Goal: Check status

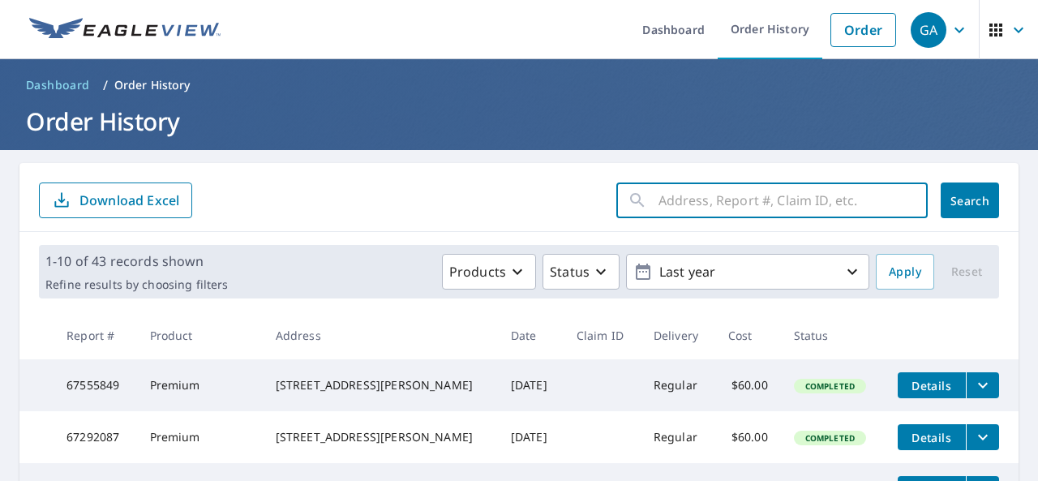
click at [700, 198] on input "text" at bounding box center [792, 200] width 269 height 45
type input "12604 Calistoga"
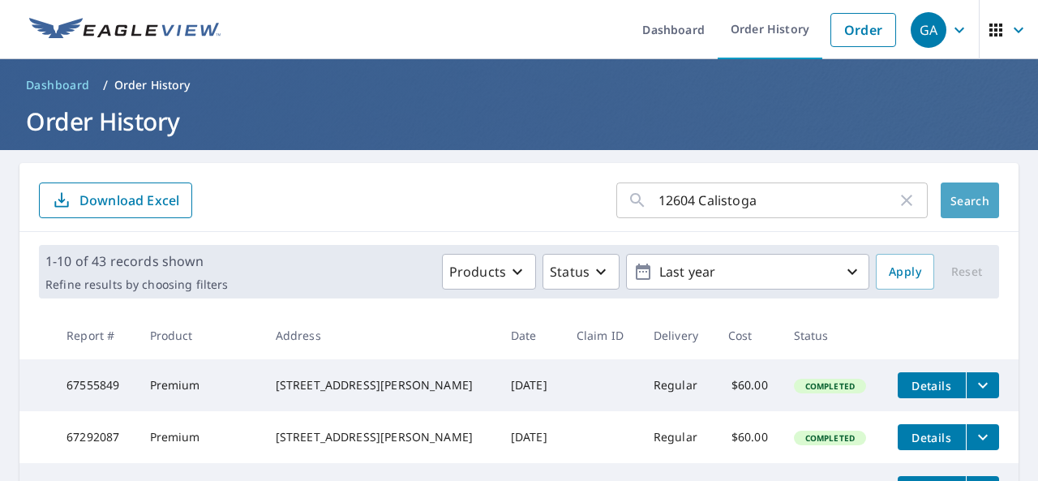
click at [974, 197] on span "Search" at bounding box center [969, 200] width 32 height 15
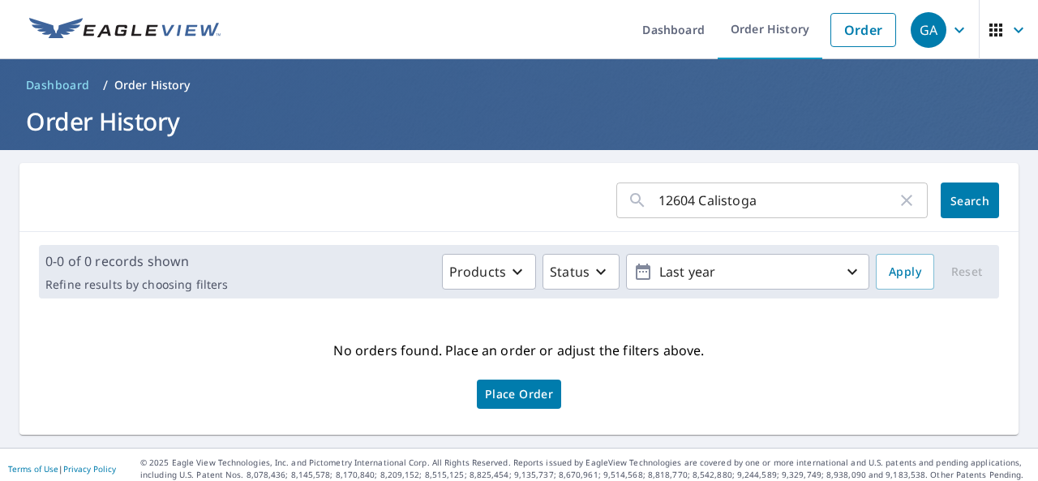
click at [814, 192] on input "12604 Calistoga" at bounding box center [777, 200] width 238 height 45
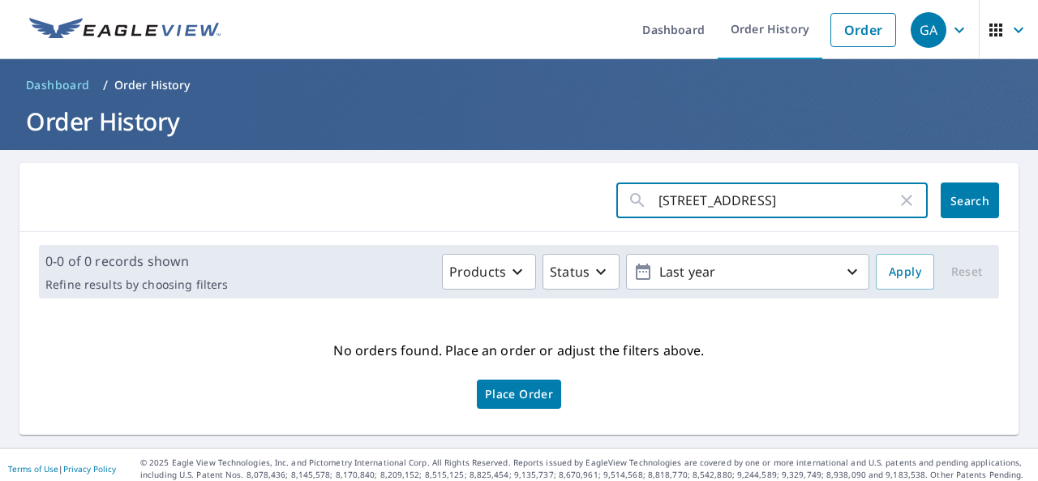
type input "[STREET_ADDRESS]"
click at [966, 204] on span "Search" at bounding box center [969, 200] width 32 height 15
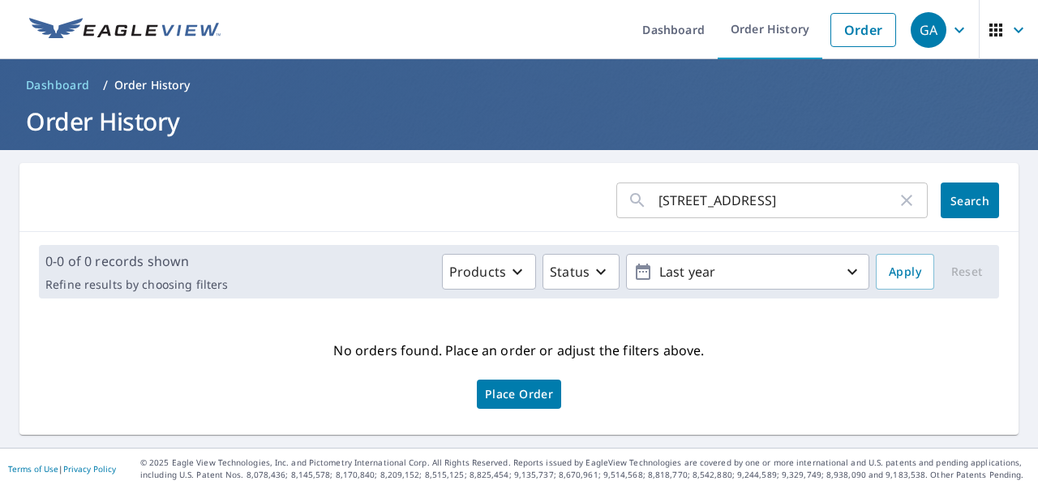
click at [899, 203] on icon "button" at bounding box center [906, 200] width 19 height 19
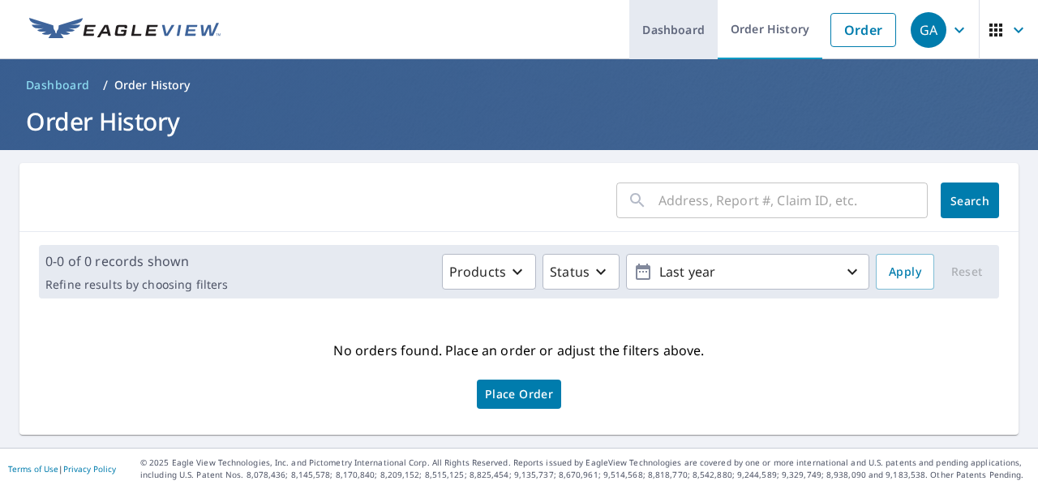
click at [666, 40] on link "Dashboard" at bounding box center [673, 29] width 88 height 59
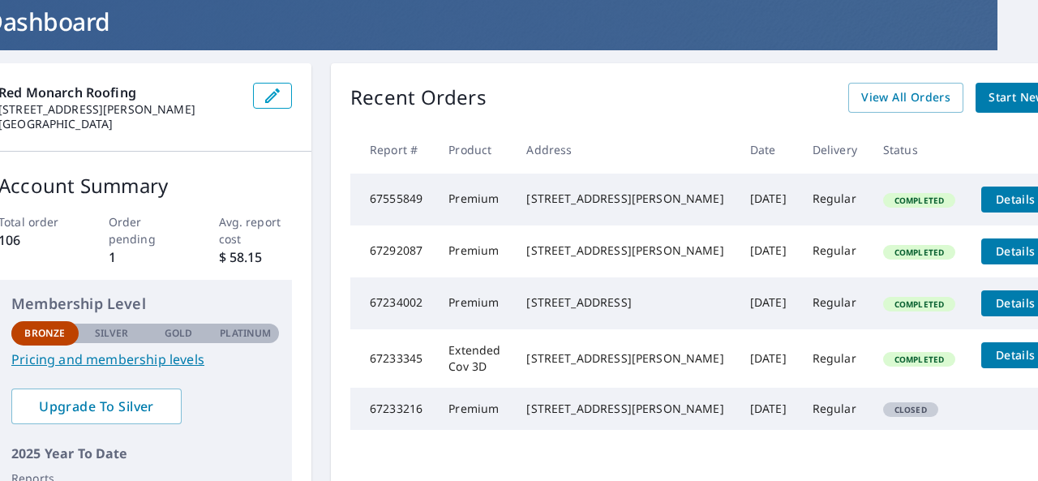
scroll to position [101, 41]
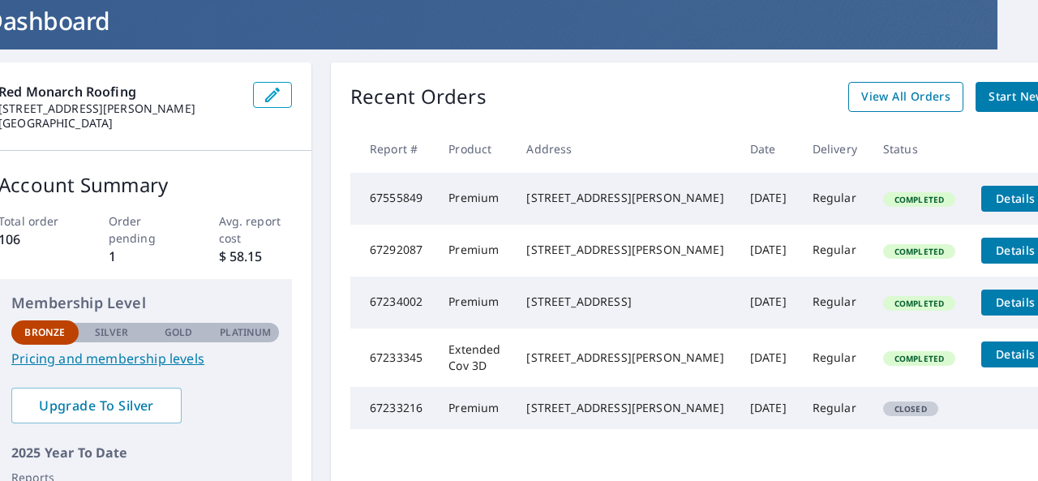
click at [861, 99] on span "View All Orders" at bounding box center [905, 97] width 89 height 20
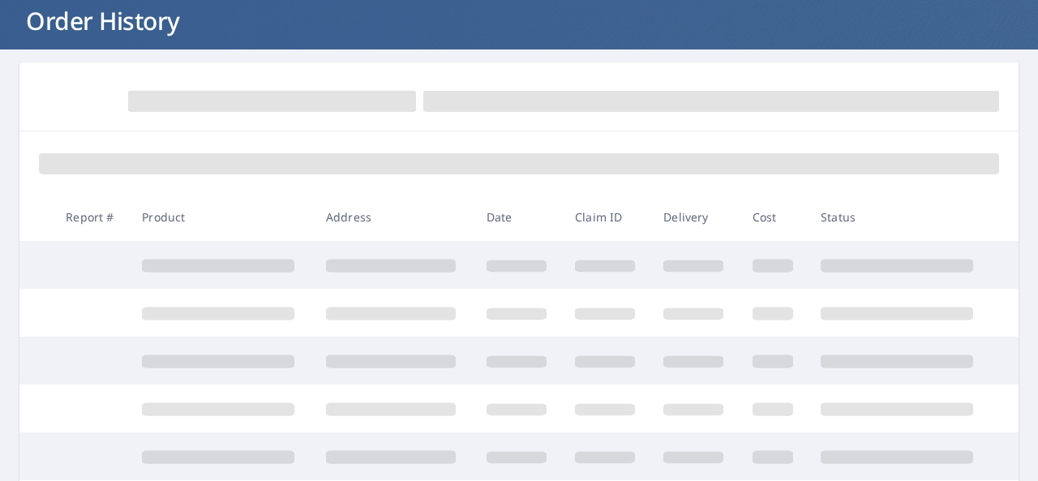
scroll to position [101, 0]
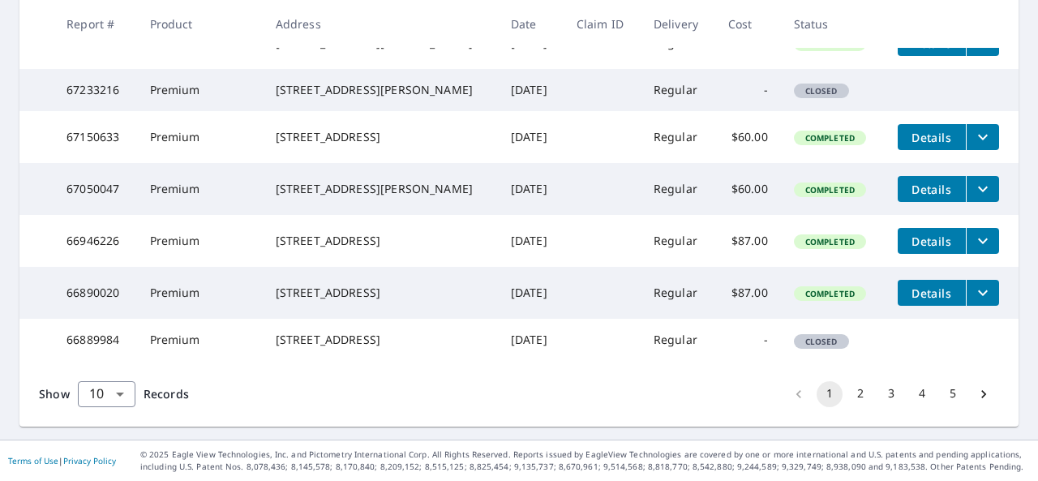
scroll to position [580, 0]
click at [884, 398] on button "3" at bounding box center [891, 394] width 26 height 26
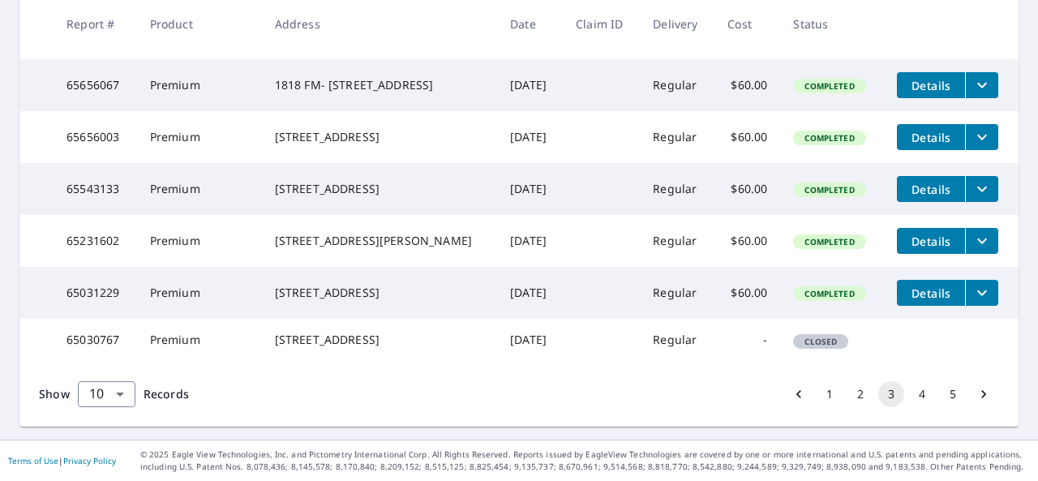
scroll to position [597, 0]
click at [909, 400] on button "4" at bounding box center [922, 394] width 26 height 26
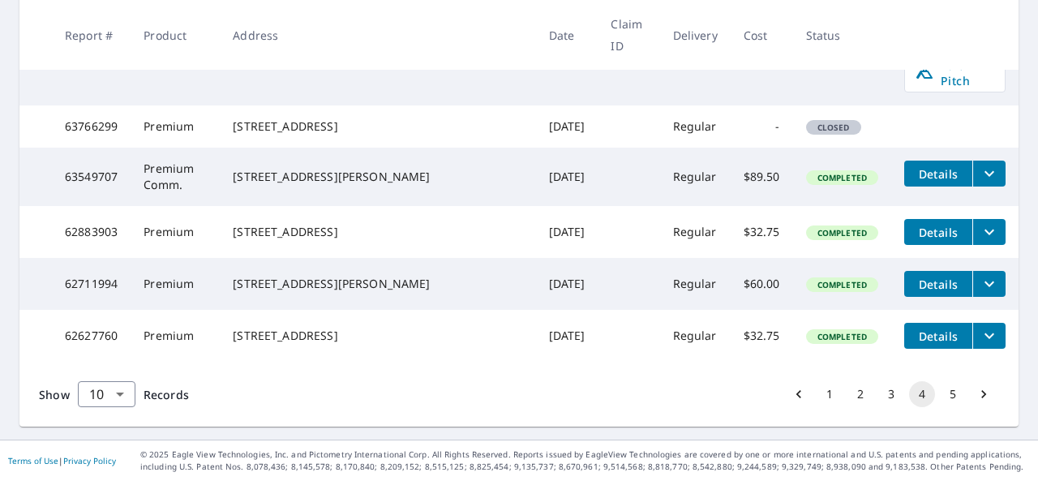
scroll to position [605, 0]
click at [848, 407] on button "2" at bounding box center [860, 394] width 26 height 26
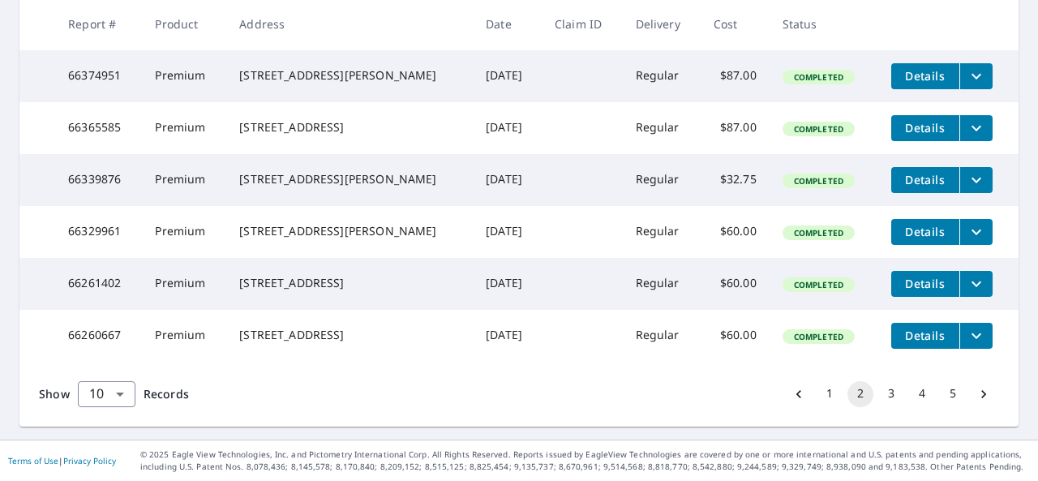
scroll to position [580, 0]
click at [880, 398] on button "3" at bounding box center [891, 394] width 26 height 26
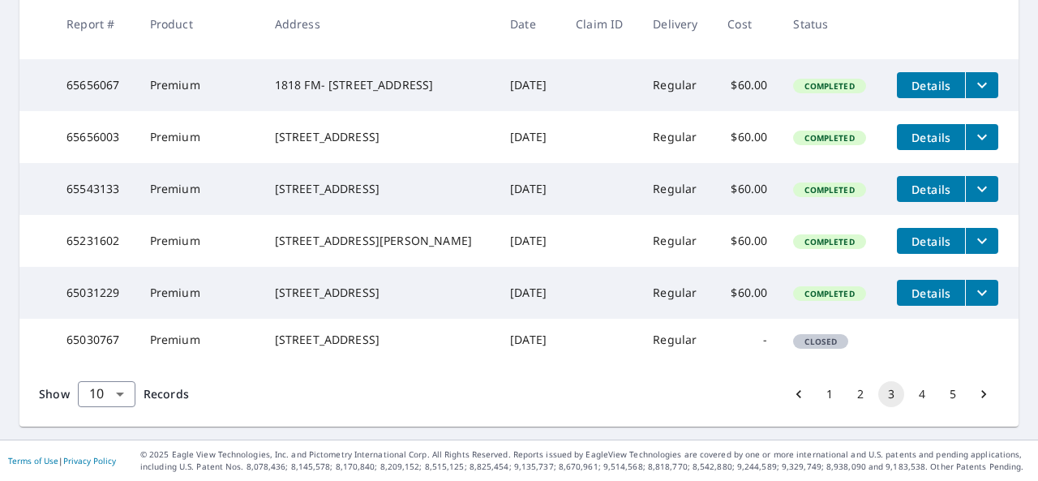
scroll to position [597, 0]
click at [909, 396] on button "4" at bounding box center [922, 394] width 26 height 26
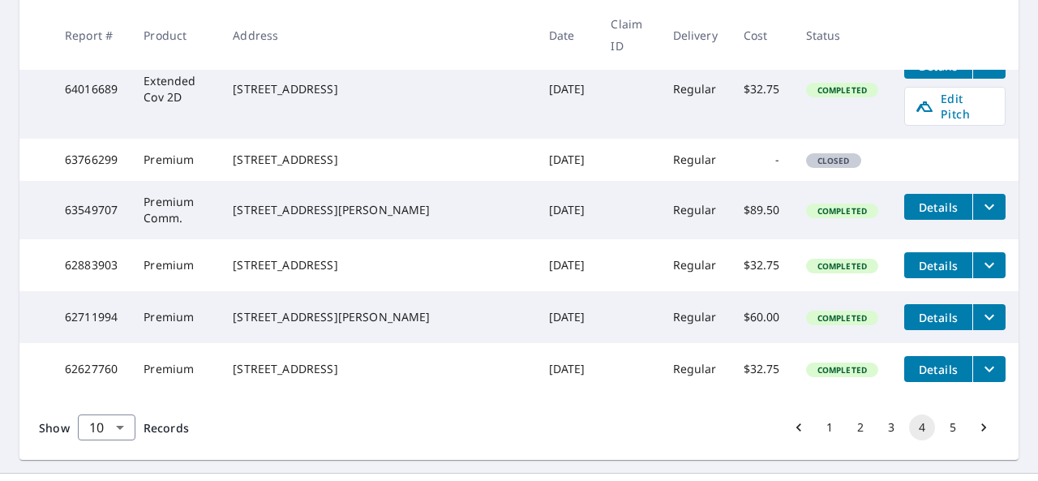
scroll to position [609, 0]
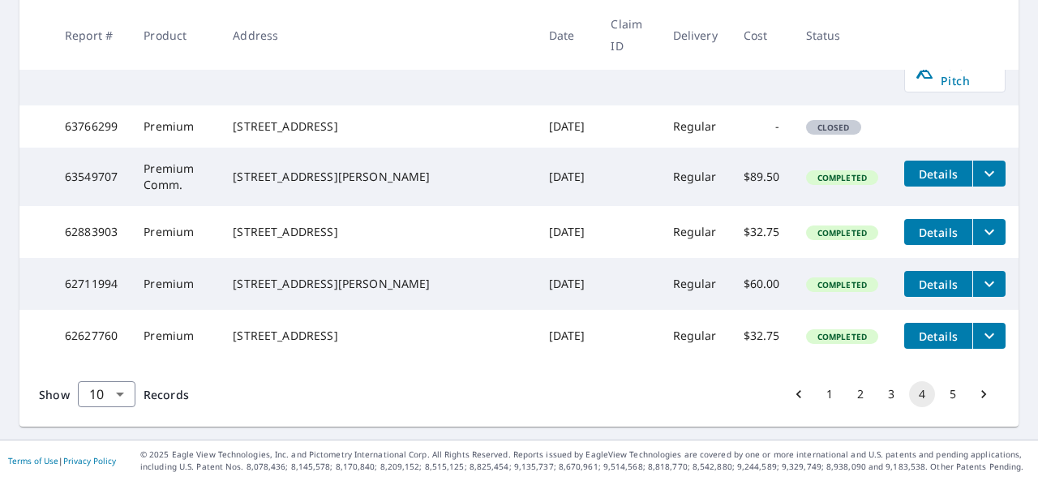
click at [942, 400] on button "5" at bounding box center [953, 394] width 26 height 26
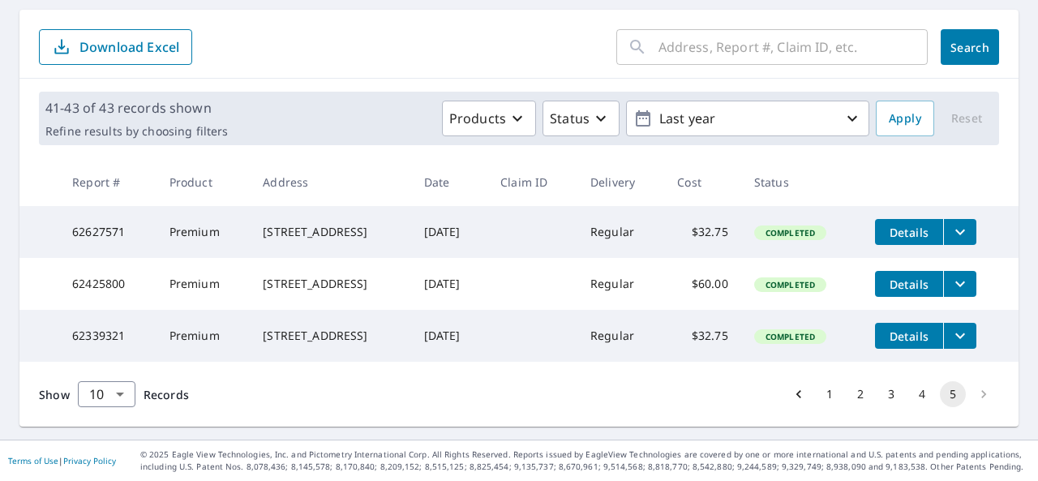
scroll to position [172, 0]
click at [980, 398] on li "pagination navigation" at bounding box center [983, 394] width 31 height 26
click at [790, 397] on icon "Go to previous page" at bounding box center [798, 394] width 16 height 16
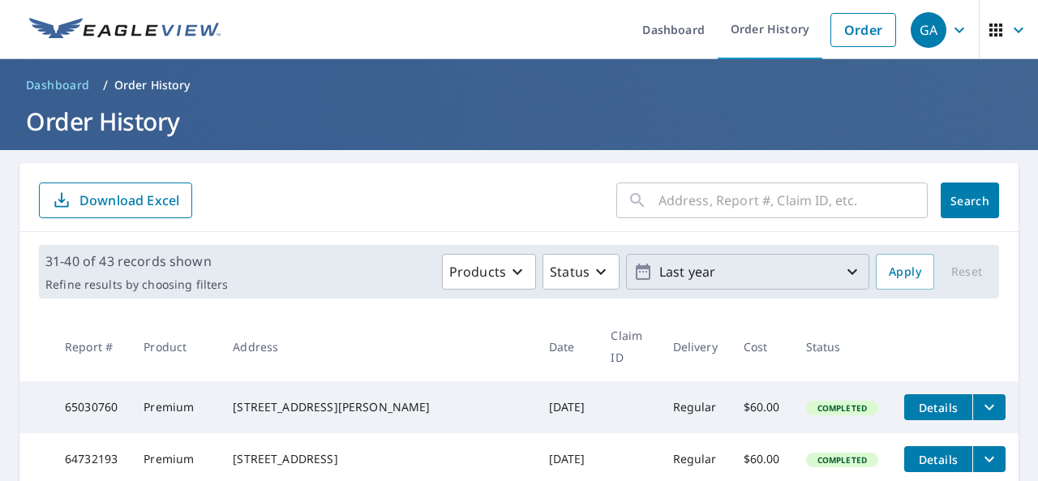
click at [827, 277] on p "Last year" at bounding box center [748, 272] width 190 height 28
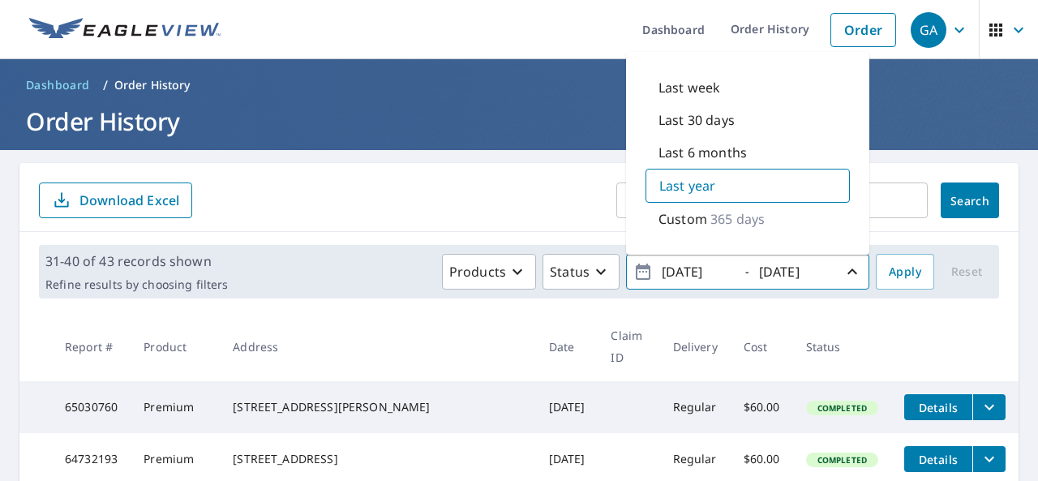
click at [503, 199] on form "​ Search Download Excel" at bounding box center [519, 200] width 960 height 36
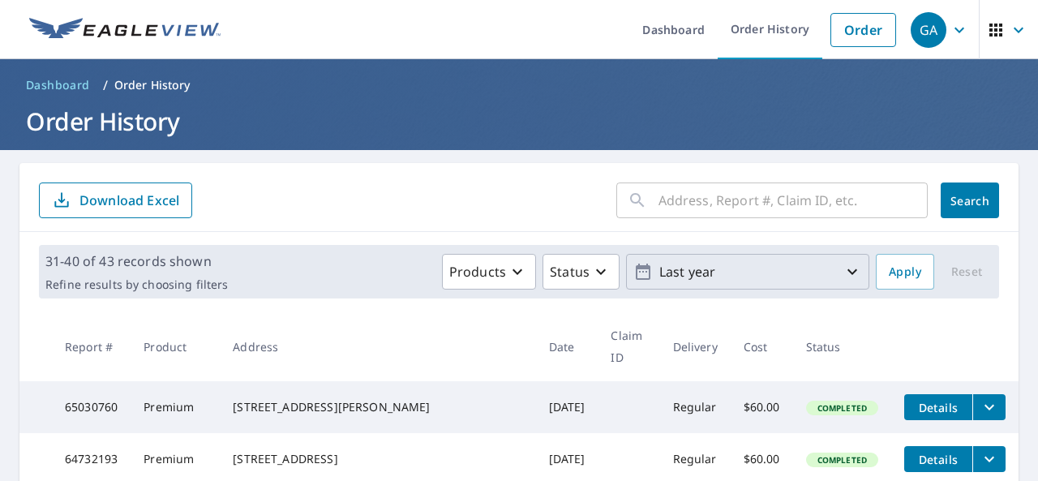
scroll to position [420, 0]
